Goal: Task Accomplishment & Management: Complete application form

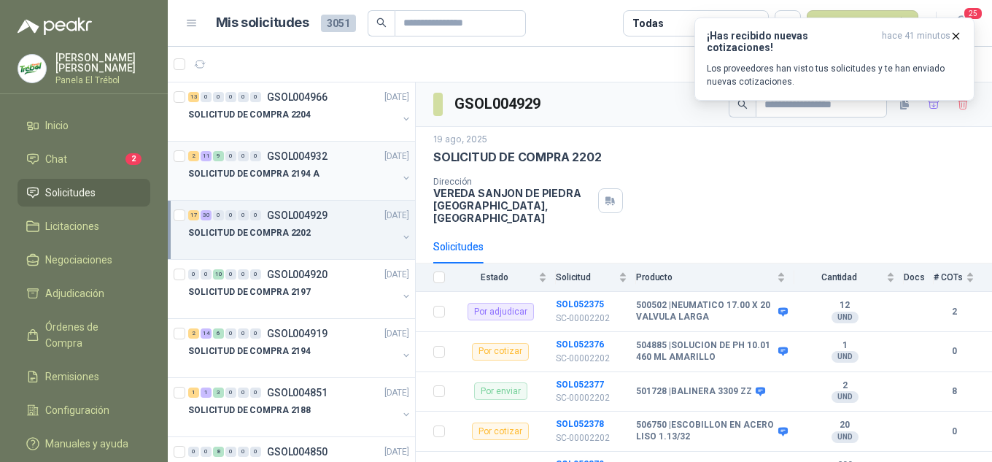
scroll to position [1, 0]
click at [952, 40] on icon "button" at bounding box center [956, 36] width 12 height 12
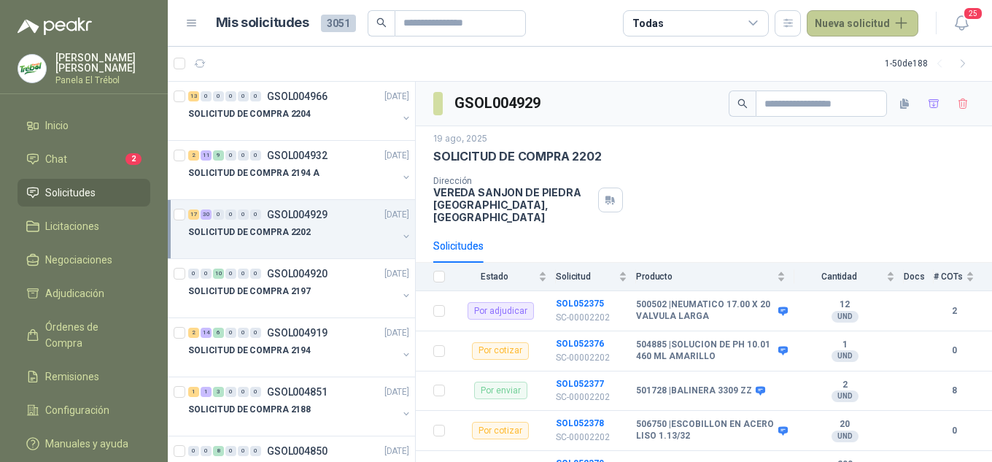
click at [868, 30] on button "Nueva solicitud" at bounding box center [863, 23] width 112 height 26
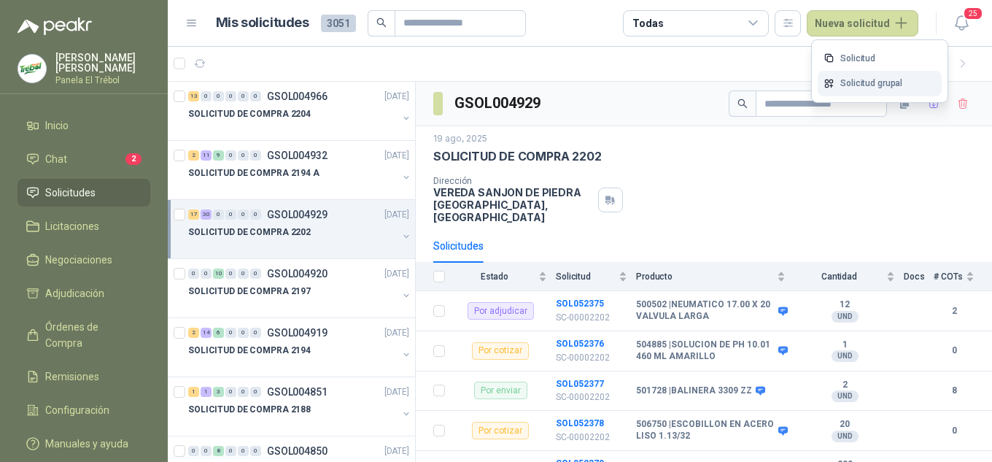
click at [856, 87] on link "Solicitud grupal" at bounding box center [880, 84] width 124 height 26
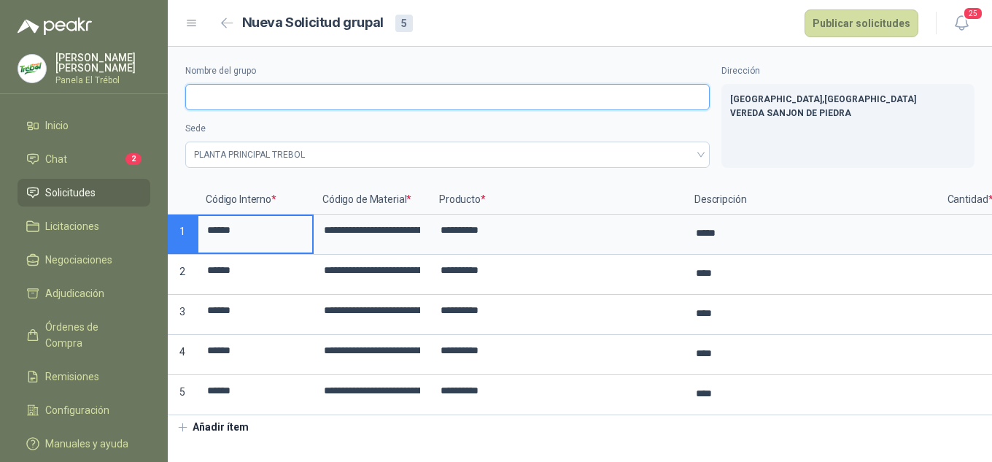
click at [219, 96] on input "Nombre del grupo" at bounding box center [447, 97] width 525 height 26
click at [219, 93] on input "Nombre del grupo" at bounding box center [447, 97] width 525 height 26
type input "**********"
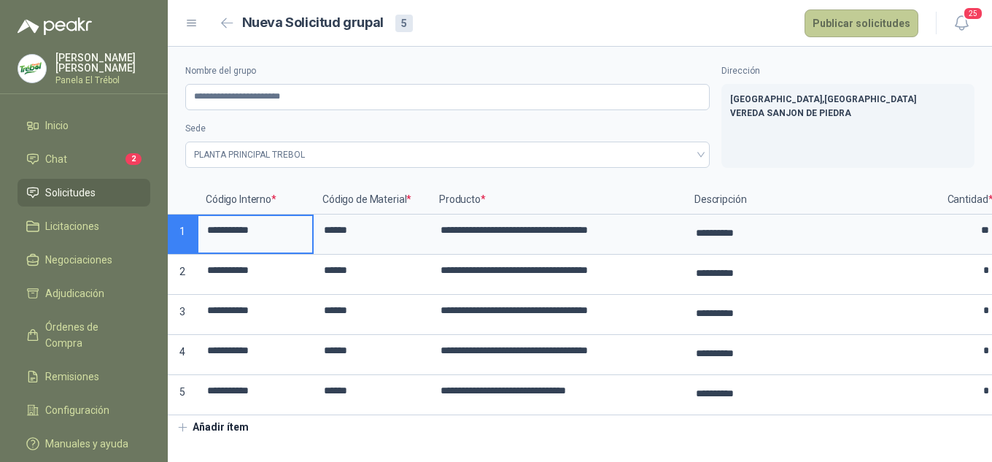
click at [878, 25] on button "Publicar solicitudes" at bounding box center [862, 23] width 114 height 28
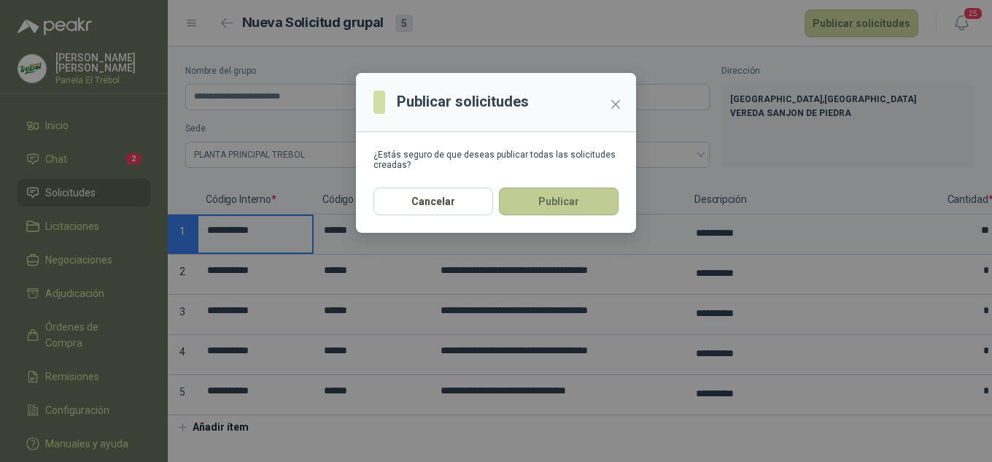
click at [578, 208] on button "Publicar" at bounding box center [559, 202] width 120 height 28
